Goal: Complete application form

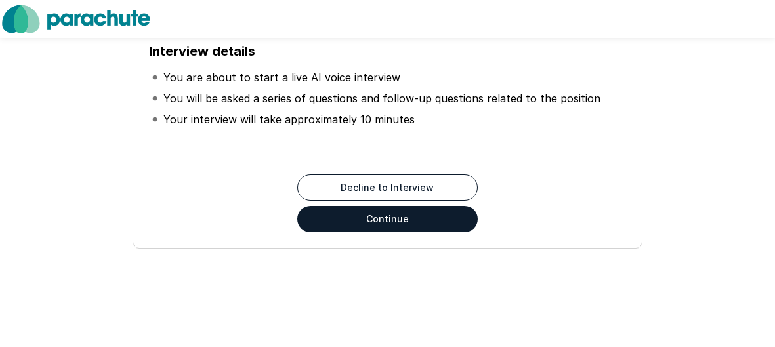
scroll to position [143, 0]
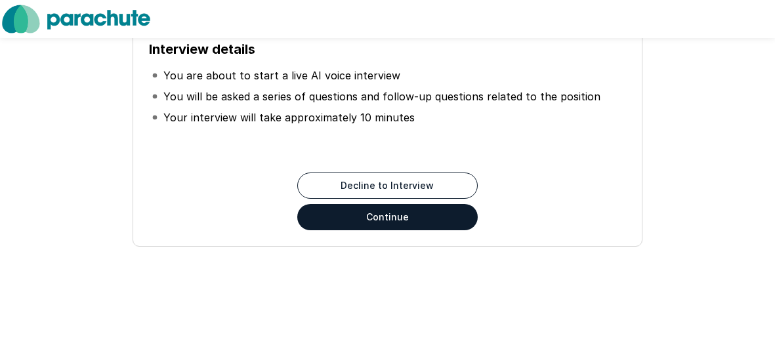
click at [381, 214] on button "Continue" at bounding box center [387, 217] width 181 height 26
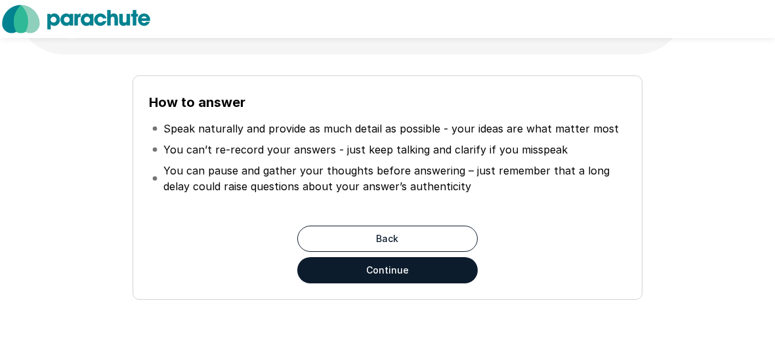
scroll to position [89, 0]
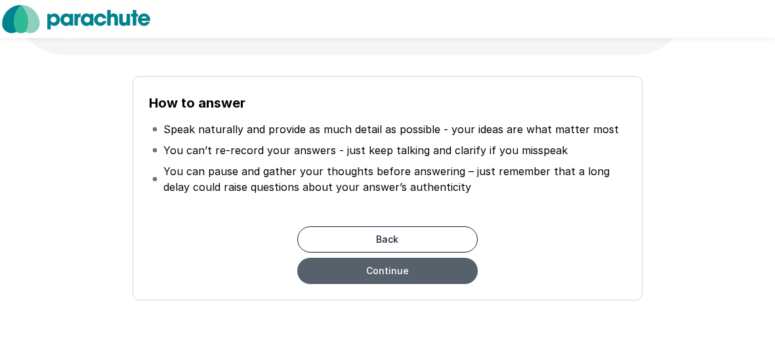
click at [389, 214] on button "Continue" at bounding box center [387, 271] width 181 height 26
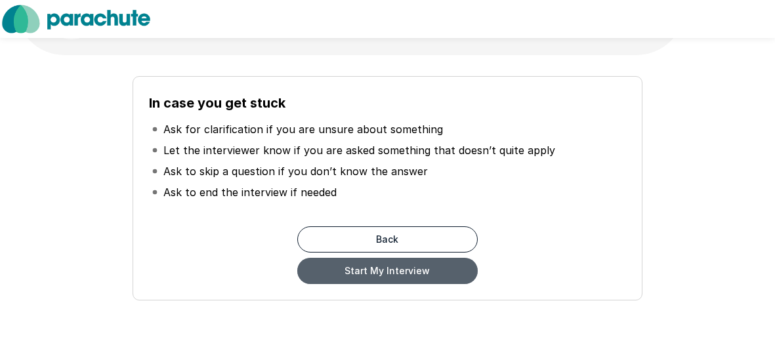
click at [389, 214] on button "Start My Interview" at bounding box center [387, 271] width 181 height 26
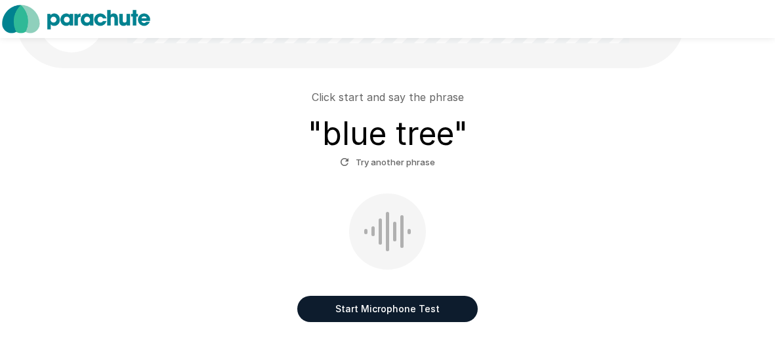
scroll to position [77, 0]
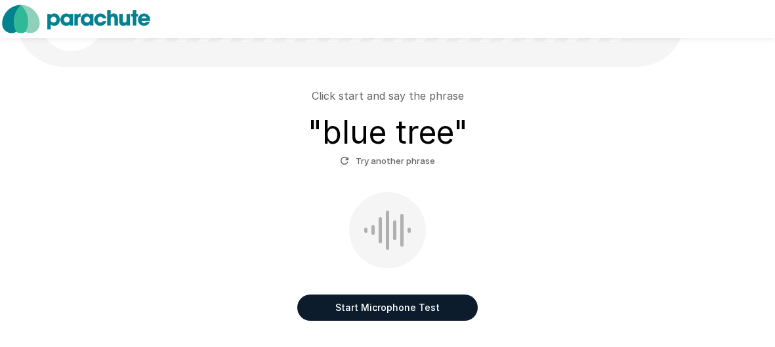
click at [398, 214] on button "Start Microphone Test" at bounding box center [387, 308] width 181 height 26
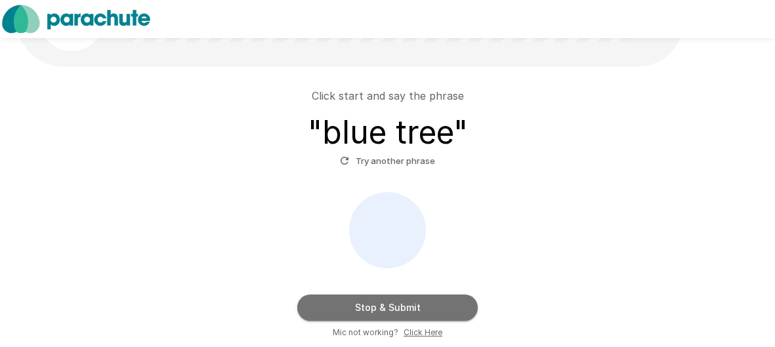
click at [398, 214] on button "Stop & Submit" at bounding box center [387, 308] width 181 height 26
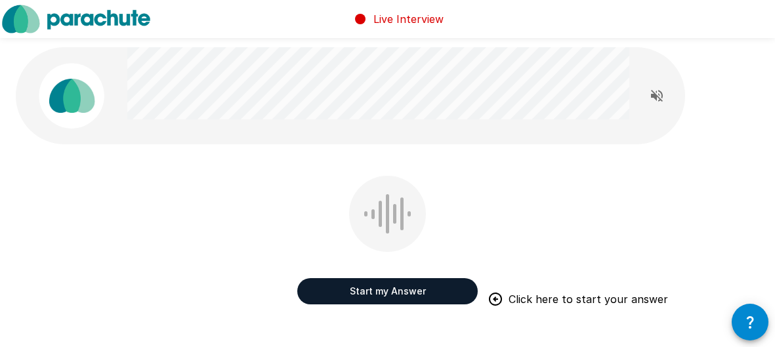
click at [431, 214] on button "Start my Answer" at bounding box center [387, 291] width 181 height 26
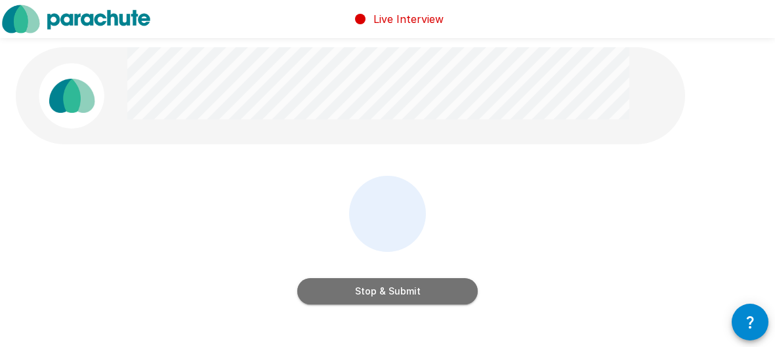
click at [431, 214] on button "Stop & Submit" at bounding box center [387, 291] width 181 height 26
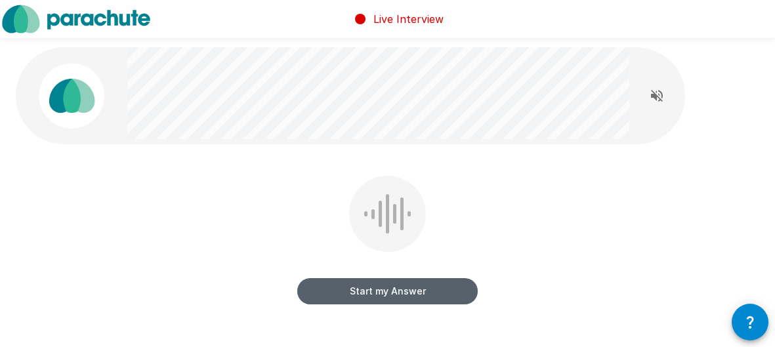
click at [431, 214] on button "Start my Answer" at bounding box center [387, 291] width 181 height 26
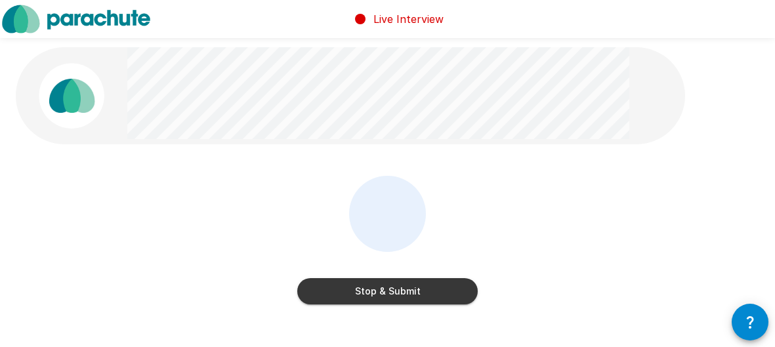
click at [431, 214] on button "Stop & Submit" at bounding box center [387, 291] width 181 height 26
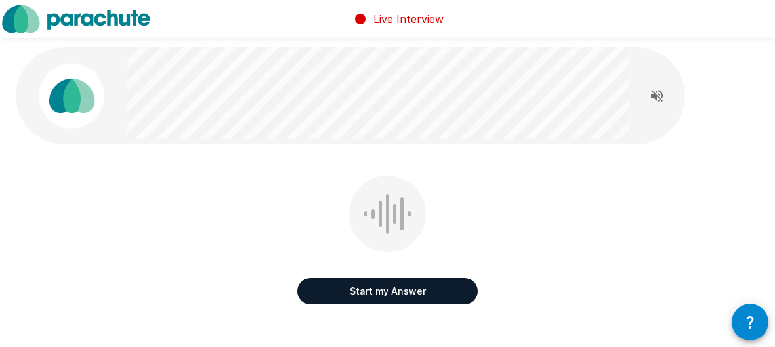
click at [431, 214] on button "Start my Answer" at bounding box center [387, 291] width 181 height 26
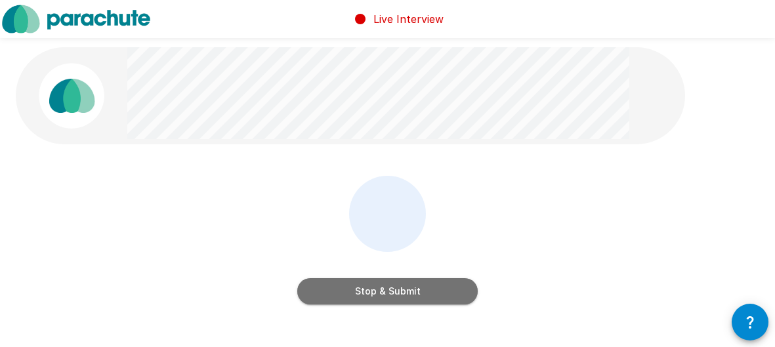
click at [431, 214] on button "Stop & Submit" at bounding box center [387, 291] width 181 height 26
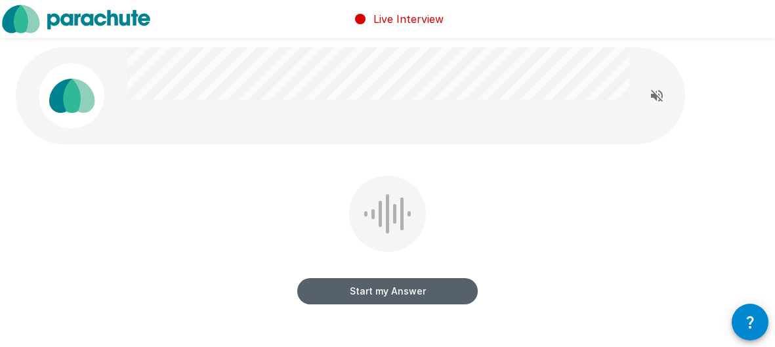
click at [431, 214] on button "Start my Answer" at bounding box center [387, 291] width 181 height 26
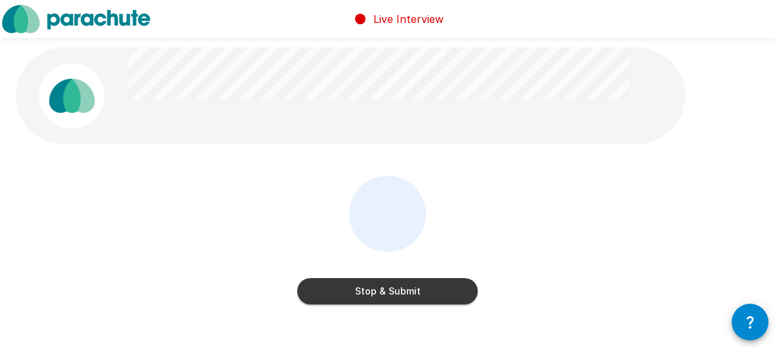
click at [431, 214] on button "Stop & Submit" at bounding box center [387, 291] width 181 height 26
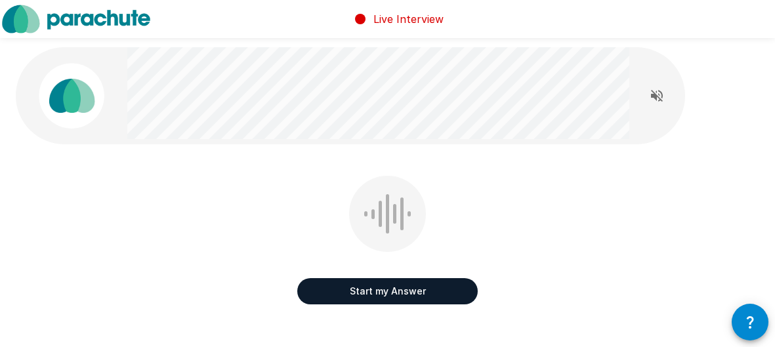
click at [431, 214] on button "Start my Answer" at bounding box center [387, 291] width 181 height 26
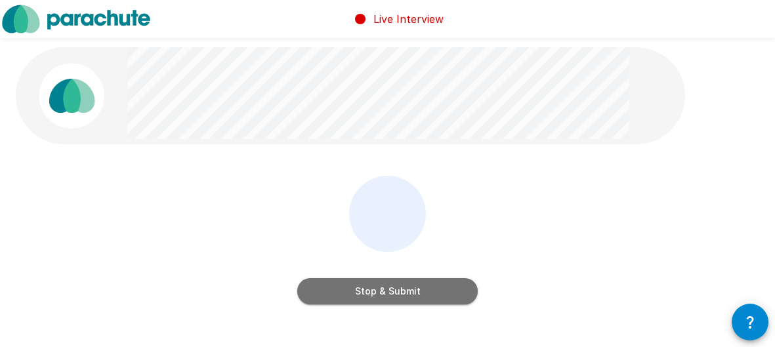
click at [431, 214] on button "Stop & Submit" at bounding box center [387, 291] width 181 height 26
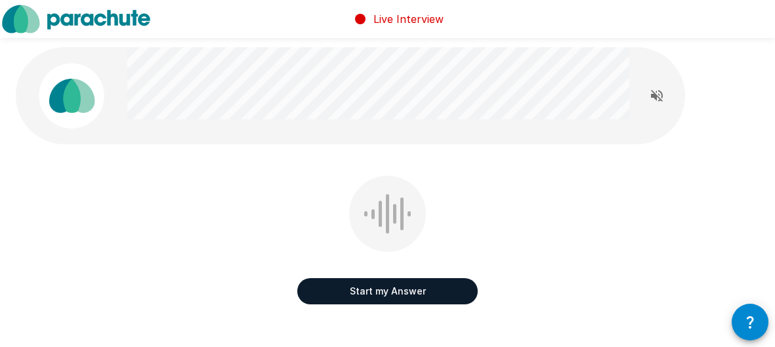
click at [431, 214] on button "Start my Answer" at bounding box center [387, 291] width 181 height 26
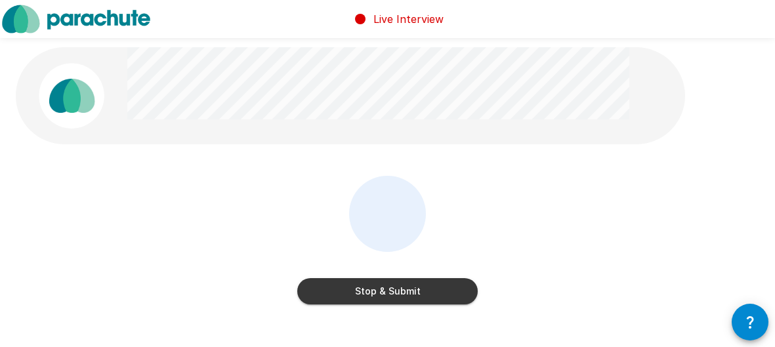
click at [431, 214] on button "Stop & Submit" at bounding box center [387, 291] width 181 height 26
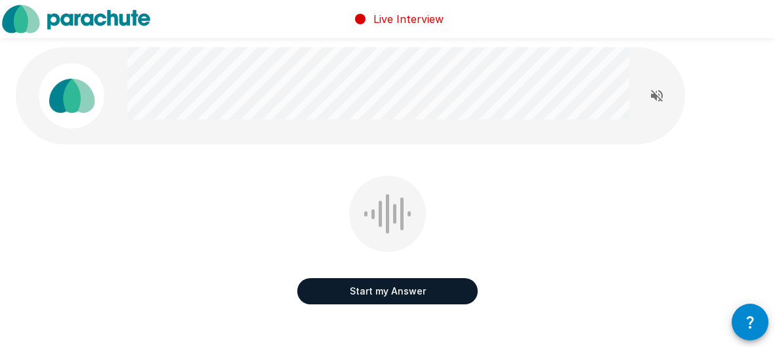
click at [431, 214] on button "Start my Answer" at bounding box center [387, 291] width 181 height 26
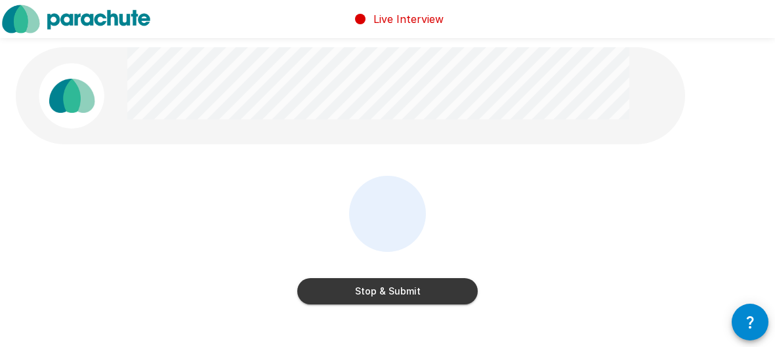
click at [431, 214] on button "Stop & Submit" at bounding box center [387, 291] width 181 height 26
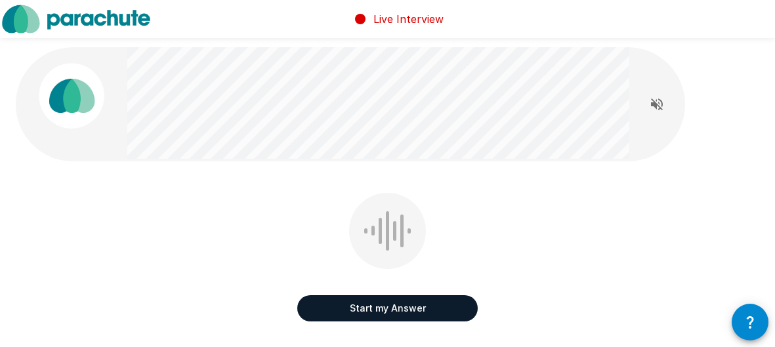
click at [431, 214] on button "Start my Answer" at bounding box center [387, 308] width 181 height 26
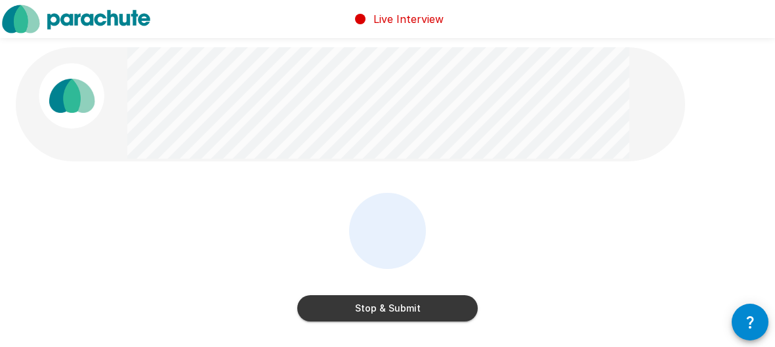
click at [431, 214] on button "Stop & Submit" at bounding box center [387, 308] width 181 height 26
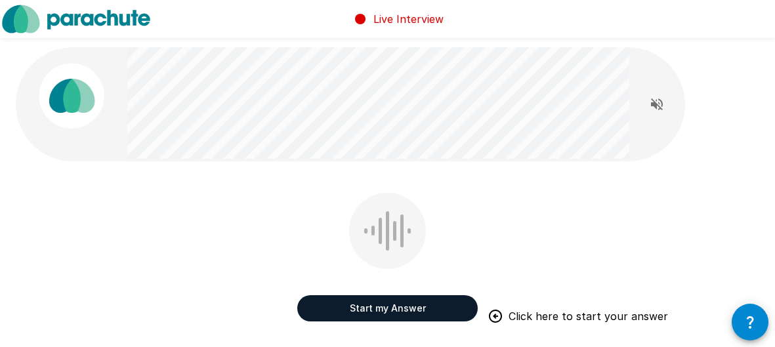
click at [431, 214] on button "Start my Answer" at bounding box center [387, 308] width 181 height 26
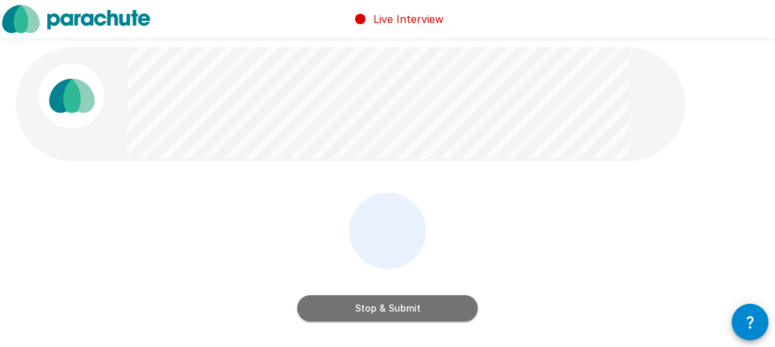
click at [431, 214] on button "Stop & Submit" at bounding box center [387, 308] width 181 height 26
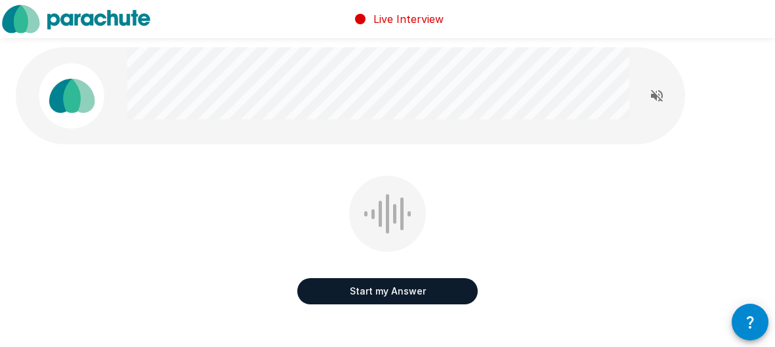
click at [427, 214] on button "Start my Answer" at bounding box center [387, 291] width 181 height 26
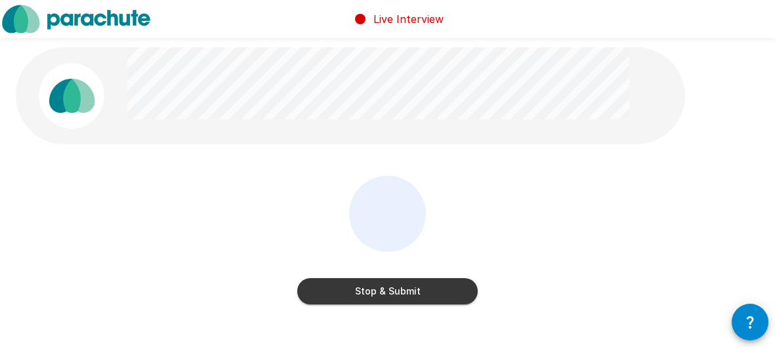
click at [427, 214] on button "Stop & Submit" at bounding box center [387, 291] width 181 height 26
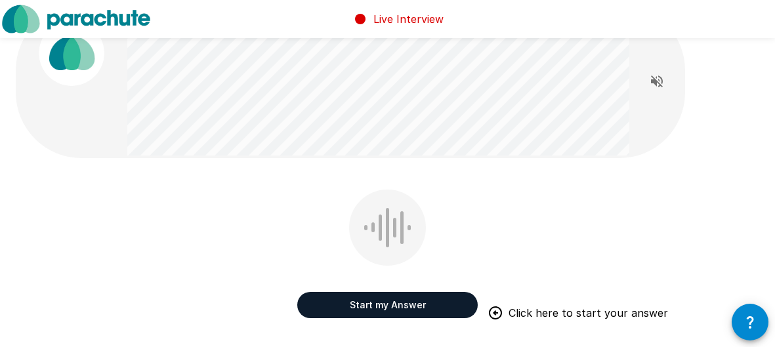
scroll to position [45, 0]
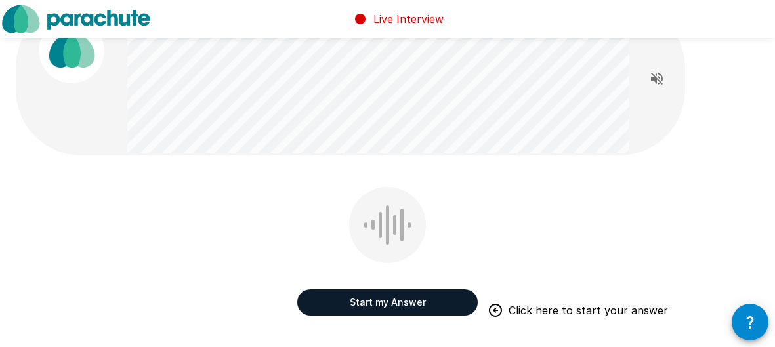
click at [427, 214] on button "Start my Answer" at bounding box center [387, 303] width 181 height 26
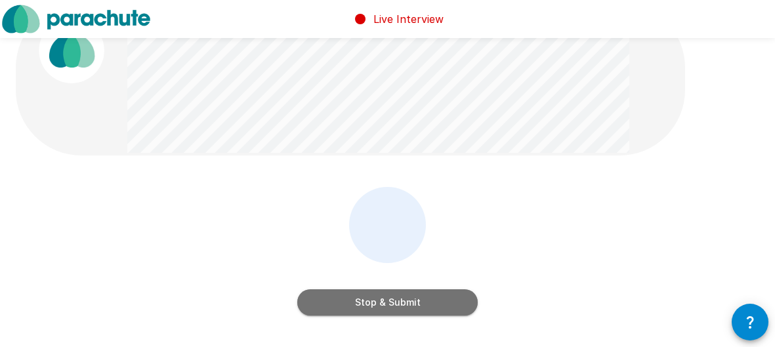
click at [427, 214] on button "Stop & Submit" at bounding box center [387, 303] width 181 height 26
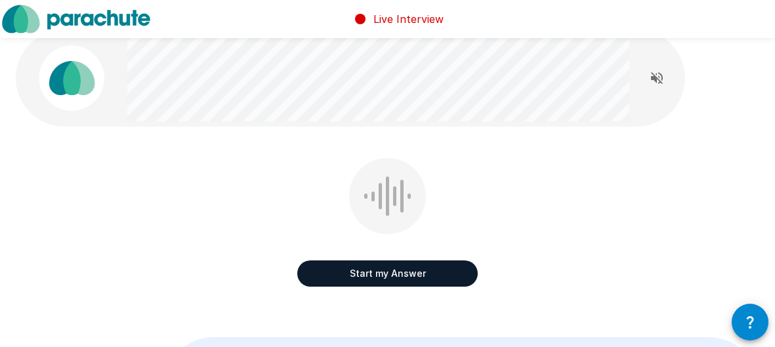
scroll to position [0, 0]
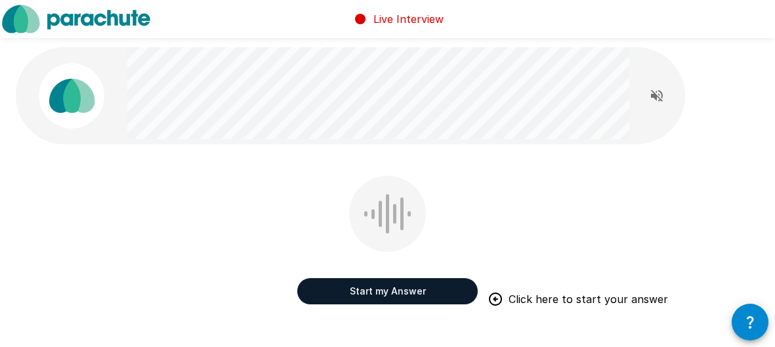
click at [431, 214] on button "Start my Answer" at bounding box center [387, 291] width 181 height 26
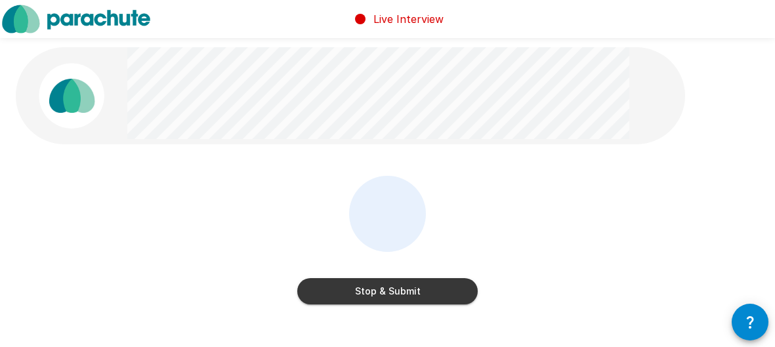
click at [431, 214] on button "Stop & Submit" at bounding box center [387, 291] width 181 height 26
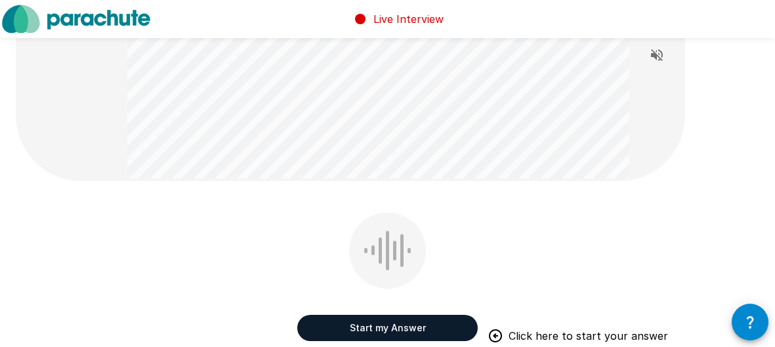
scroll to position [122, 0]
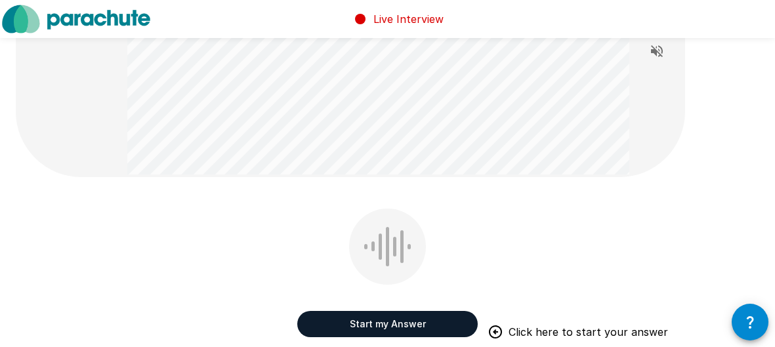
click at [355, 214] on button "Start my Answer" at bounding box center [387, 324] width 181 height 26
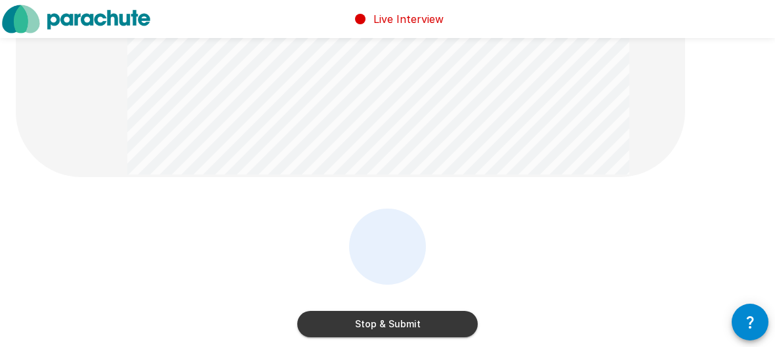
click at [355, 214] on button "Stop & Submit" at bounding box center [387, 324] width 181 height 26
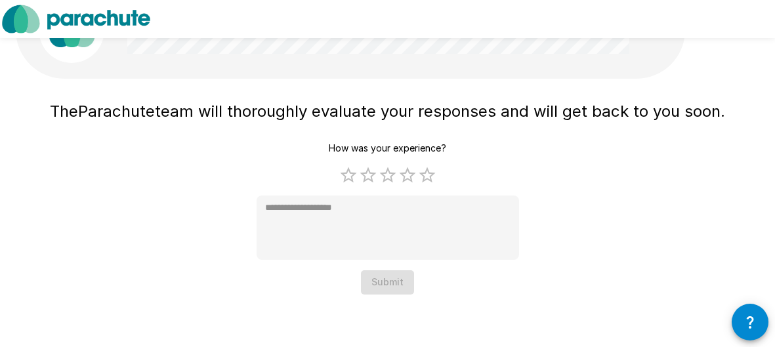
scroll to position [65, 0]
click at [427, 183] on label "5 Stars" at bounding box center [428, 176] width 20 height 20
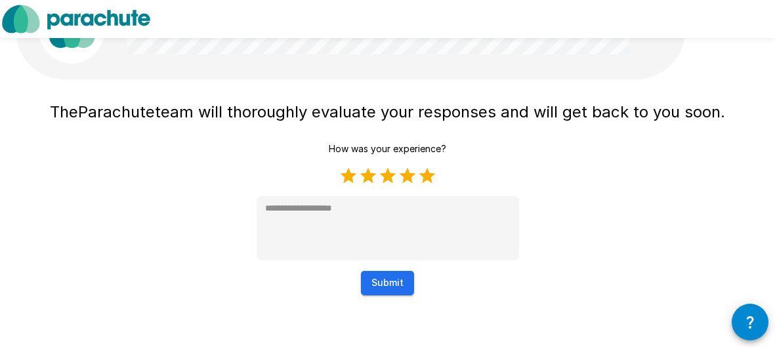
type textarea "*"
click at [383, 214] on button "Submit" at bounding box center [387, 283] width 53 height 24
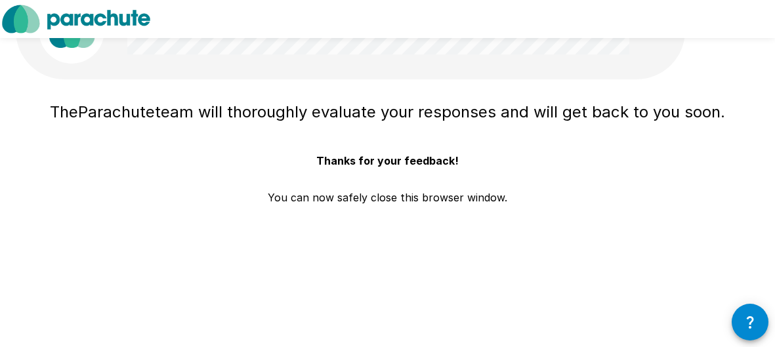
scroll to position [0, 0]
